Goal: Find specific page/section: Find specific page/section

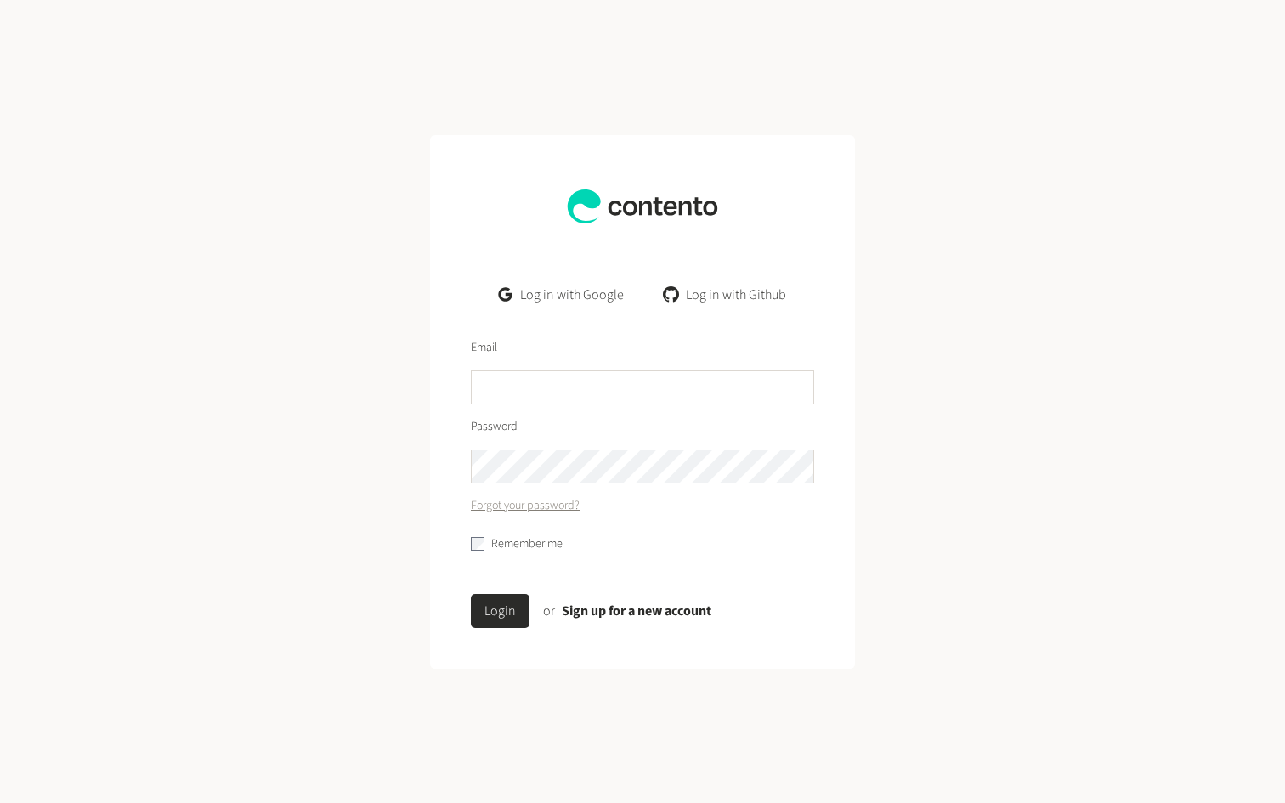
click at [583, 295] on link "Log in with Google" at bounding box center [561, 295] width 152 height 34
click at [586, 289] on link "Log in with Google" at bounding box center [561, 295] width 152 height 34
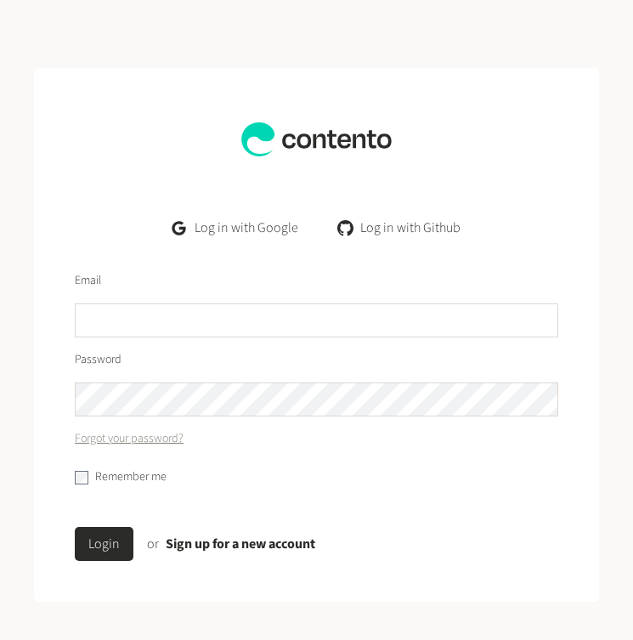
click at [259, 225] on link "Log in with Google" at bounding box center [235, 228] width 152 height 34
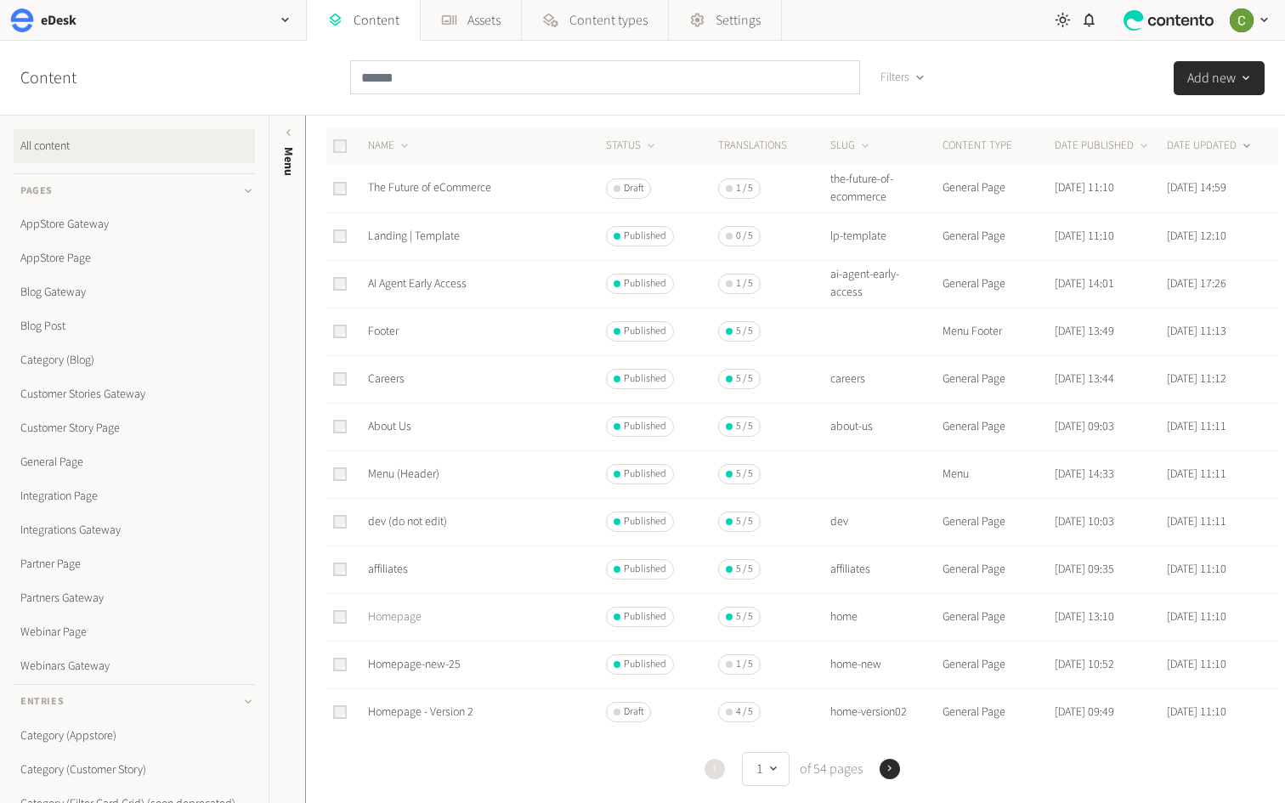
scroll to position [58, 0]
click at [398, 664] on link "Homepage-new-25" at bounding box center [414, 662] width 93 height 17
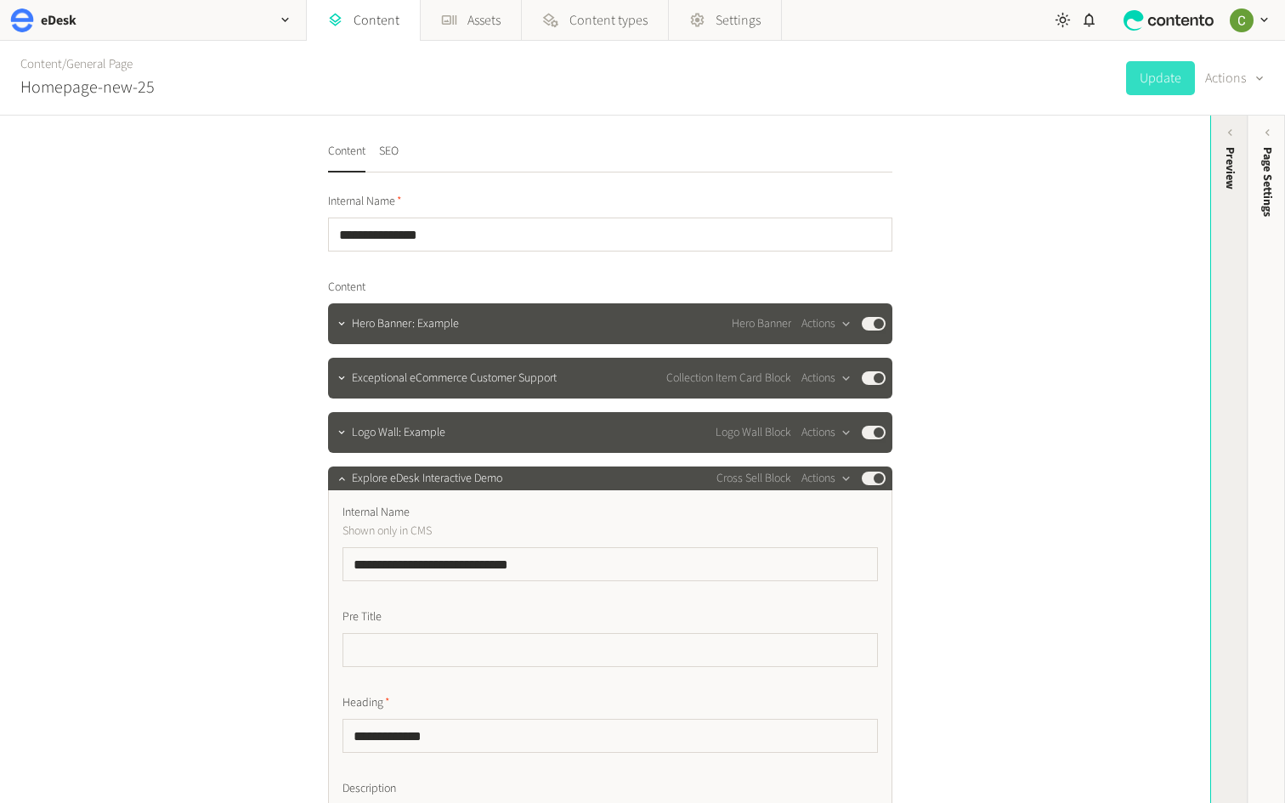
click at [1216, 300] on div "Preview" at bounding box center [1229, 279] width 37 height 306
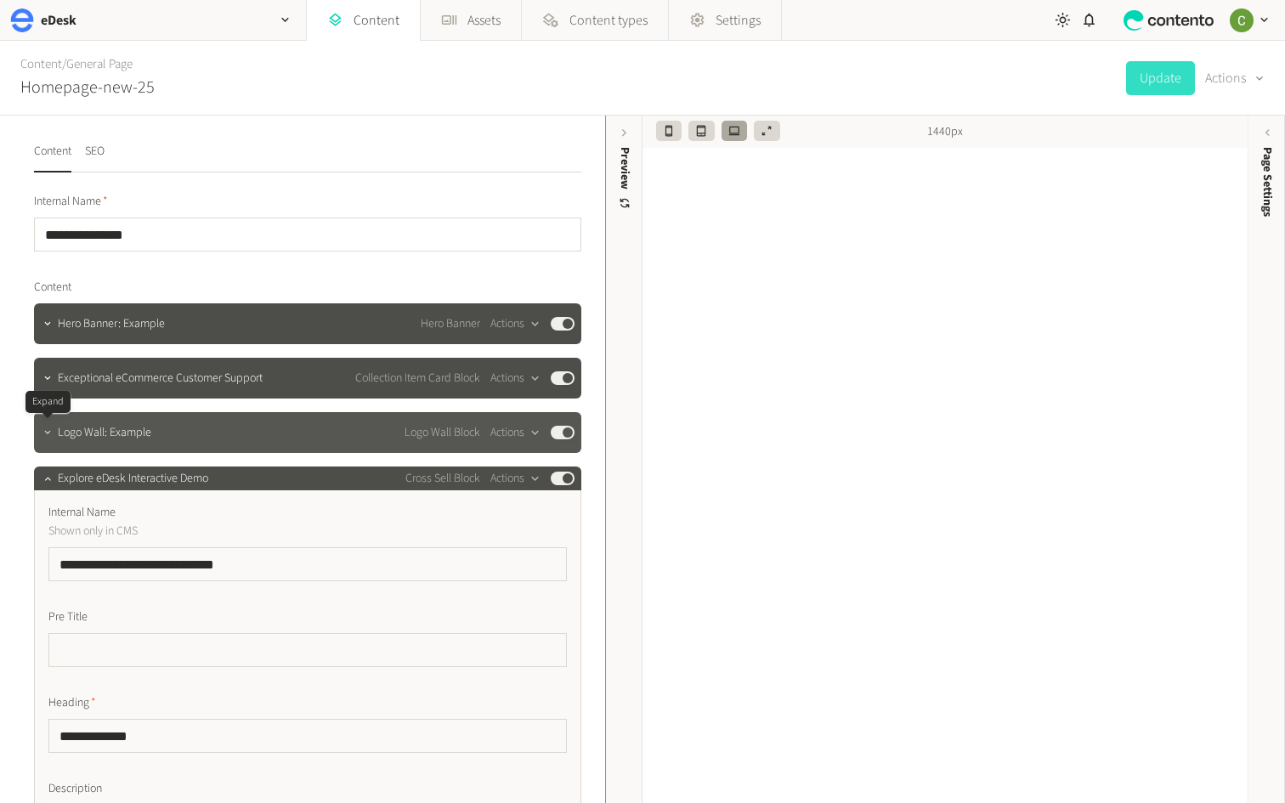
click at [48, 429] on icon "button" at bounding box center [48, 433] width 12 height 12
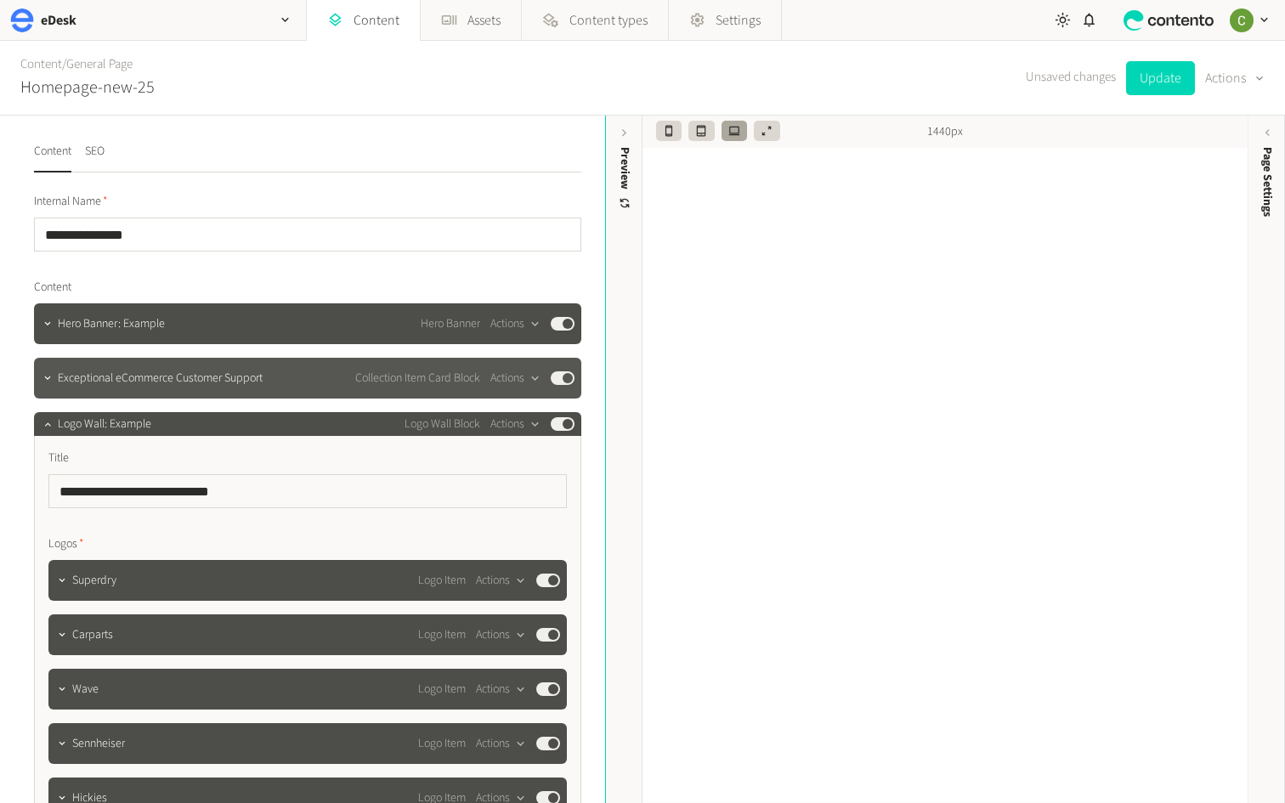
click at [48, 391] on div at bounding box center [47, 378] width 20 height 41
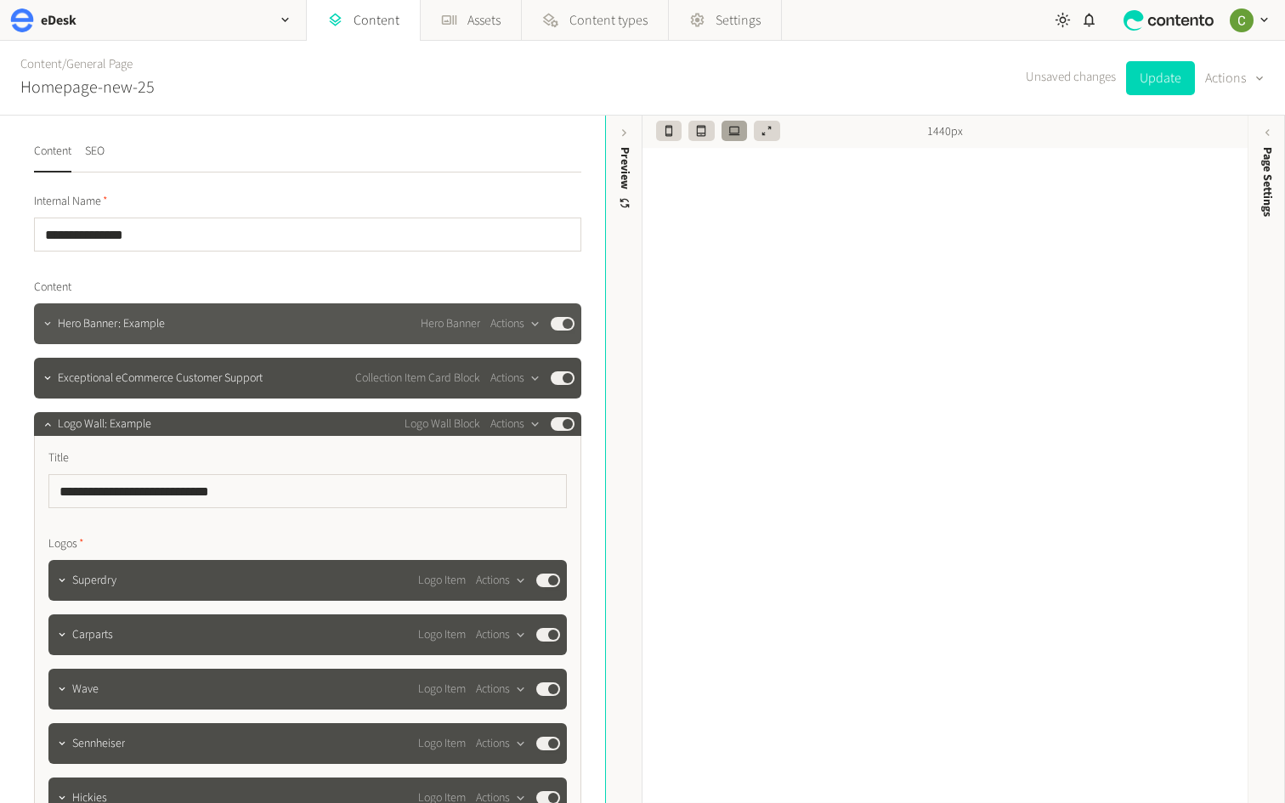
click at [48, 331] on button "button" at bounding box center [47, 322] width 20 height 20
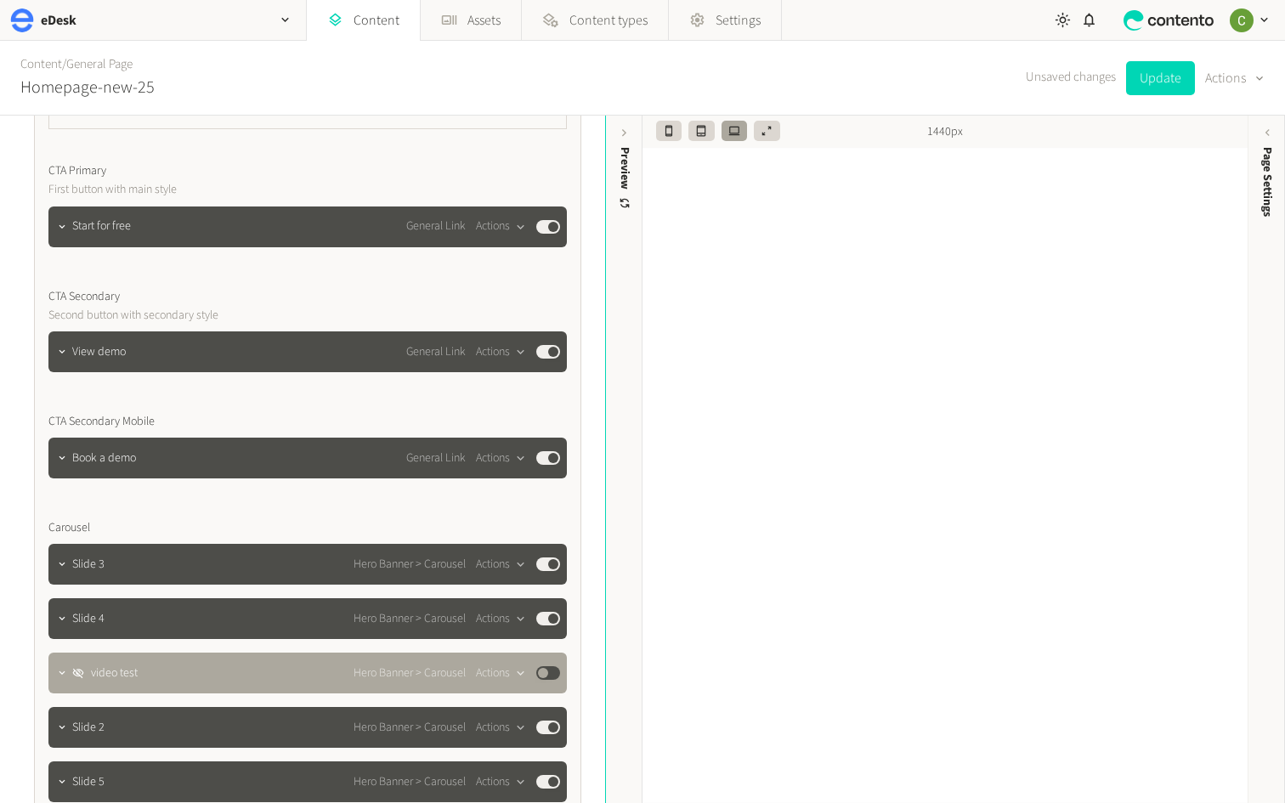
scroll to position [679, 0]
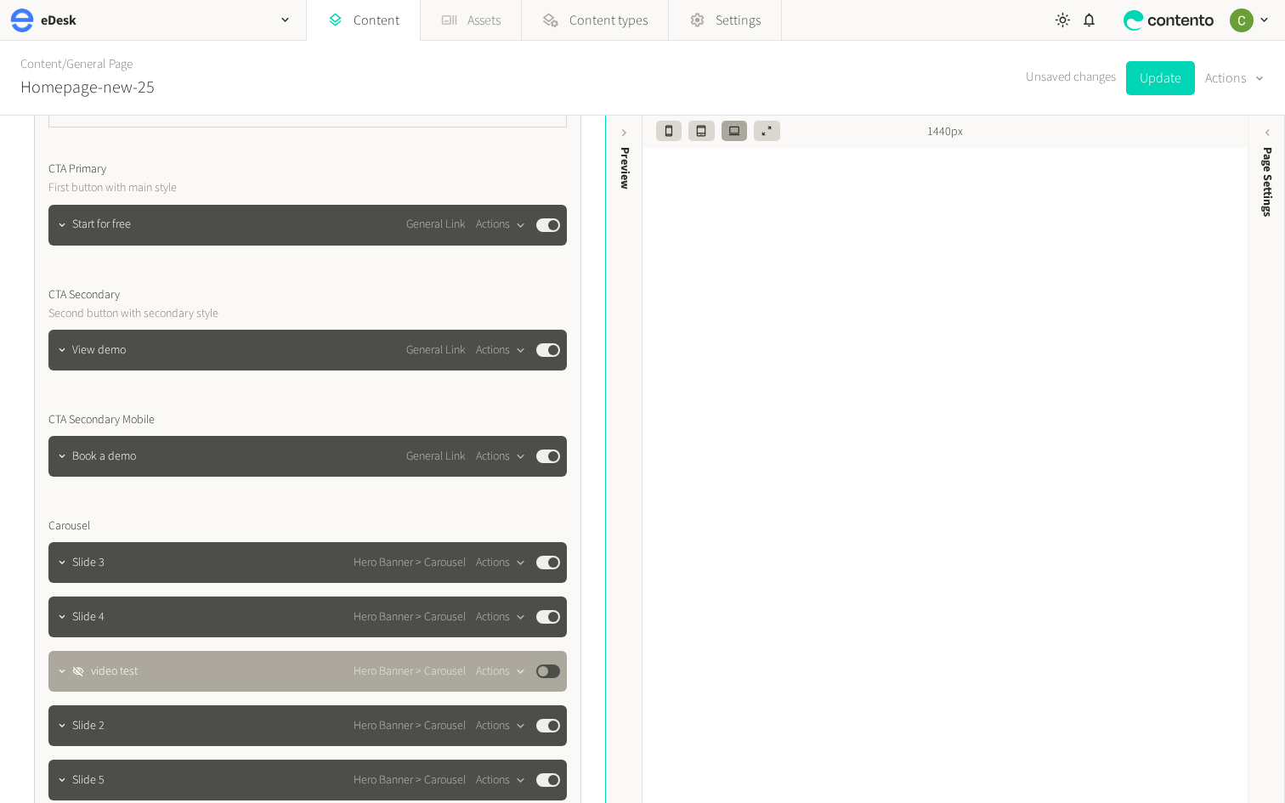
click at [491, 9] on link "Assets" at bounding box center [471, 20] width 100 height 41
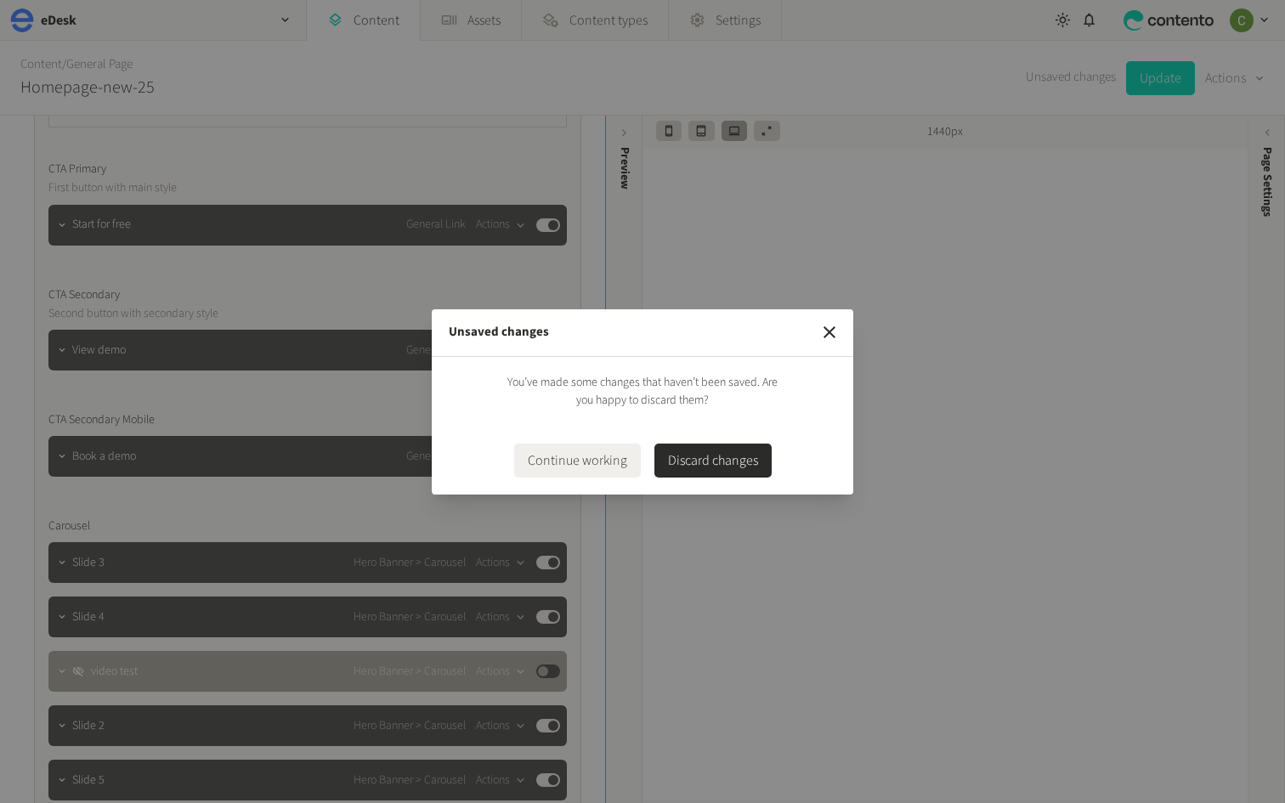
click at [671, 457] on button "Discard changes" at bounding box center [712, 461] width 117 height 34
